Goal: Navigation & Orientation: Go to known website

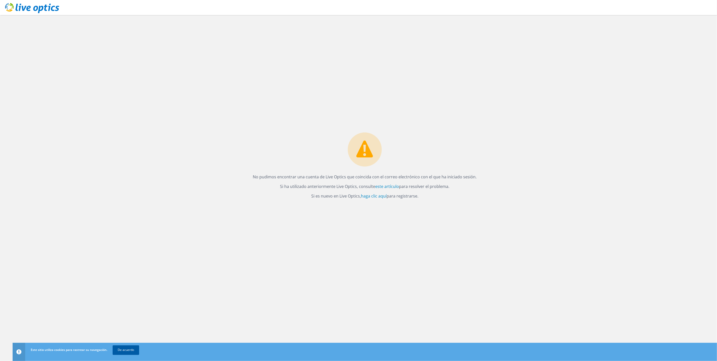
click at [118, 352] on link "De acuerdo" at bounding box center [126, 349] width 26 height 9
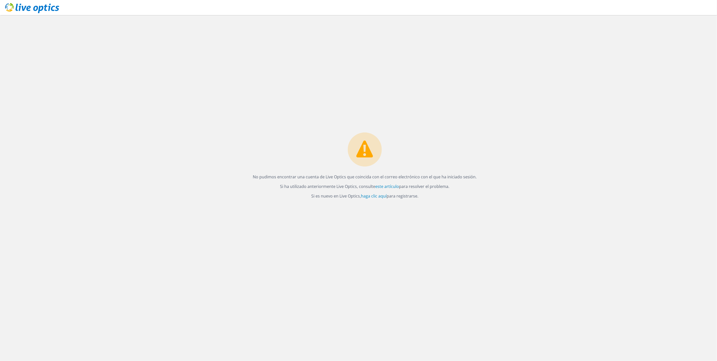
click at [45, 6] on use at bounding box center [32, 8] width 54 height 10
click at [392, 186] on link "this article" at bounding box center [395, 187] width 20 height 6
click at [387, 199] on p "If you are new to Live Optics then click here to sign up." at bounding box center [365, 195] width 159 height 7
click at [387, 196] on link "click here" at bounding box center [387, 196] width 18 height 6
click at [367, 230] on div "We could not find a Live Optics account matching the email you have signed in w…" at bounding box center [365, 188] width 705 height 346
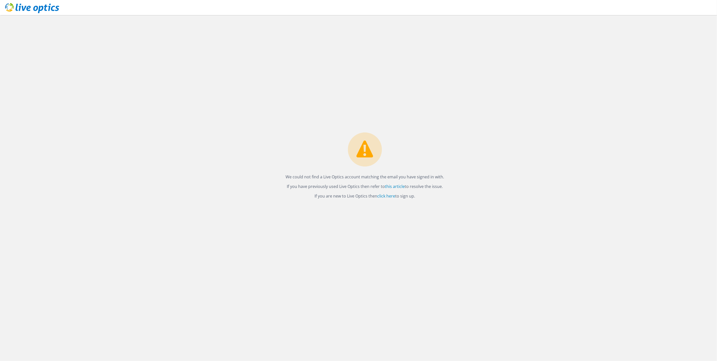
click at [416, 245] on div "We could not find a Live Optics account matching the email you have signed in w…" at bounding box center [365, 188] width 705 height 346
click at [21, 6] on icon at bounding box center [32, 8] width 54 height 10
click at [433, 245] on div "We could not find a Live Optics account matching the email you have signed in w…" at bounding box center [365, 188] width 705 height 346
